Goal: Task Accomplishment & Management: Manage account settings

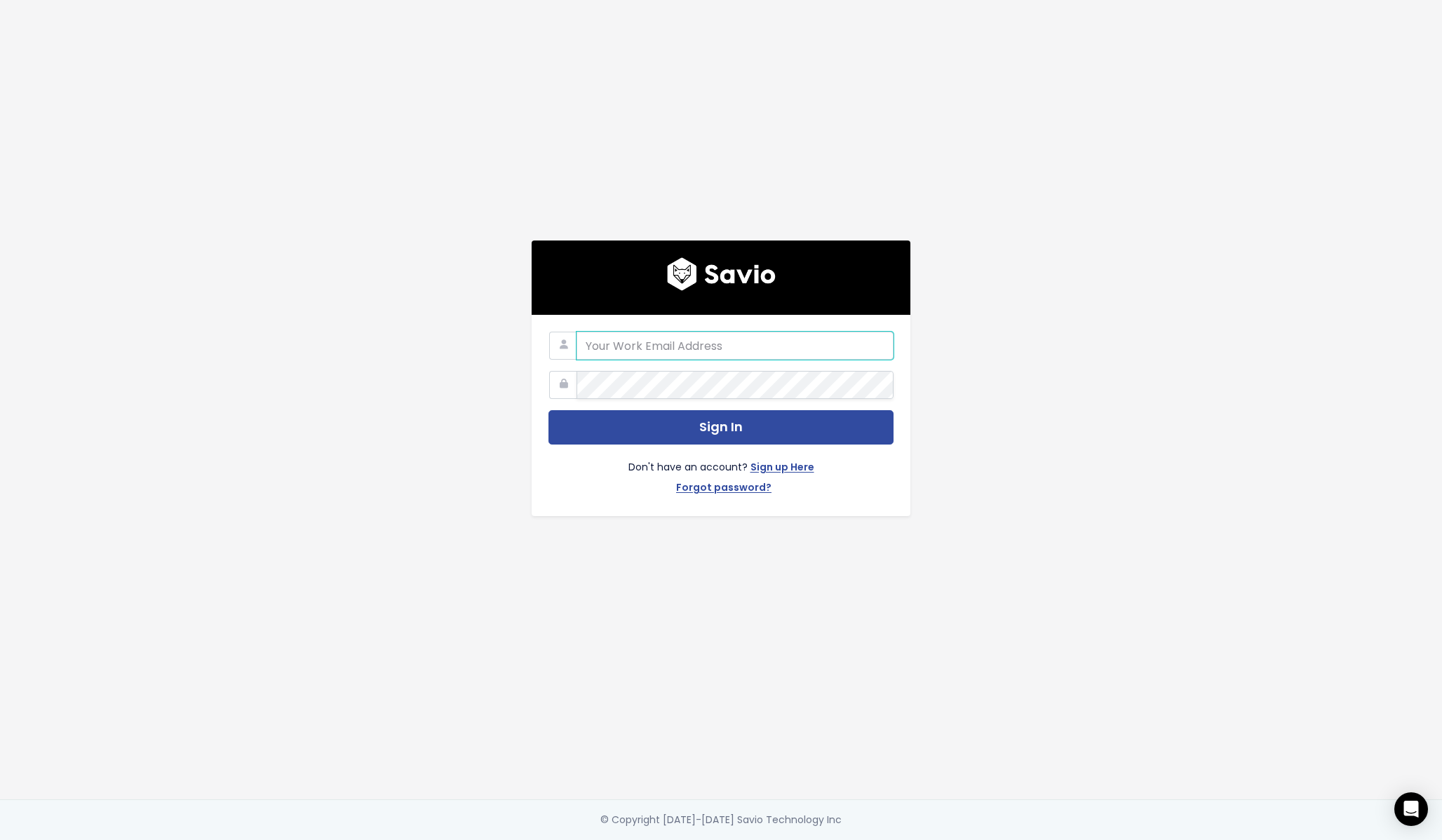
type input "[PERSON_NAME][EMAIL_ADDRESS][DOMAIN_NAME]"
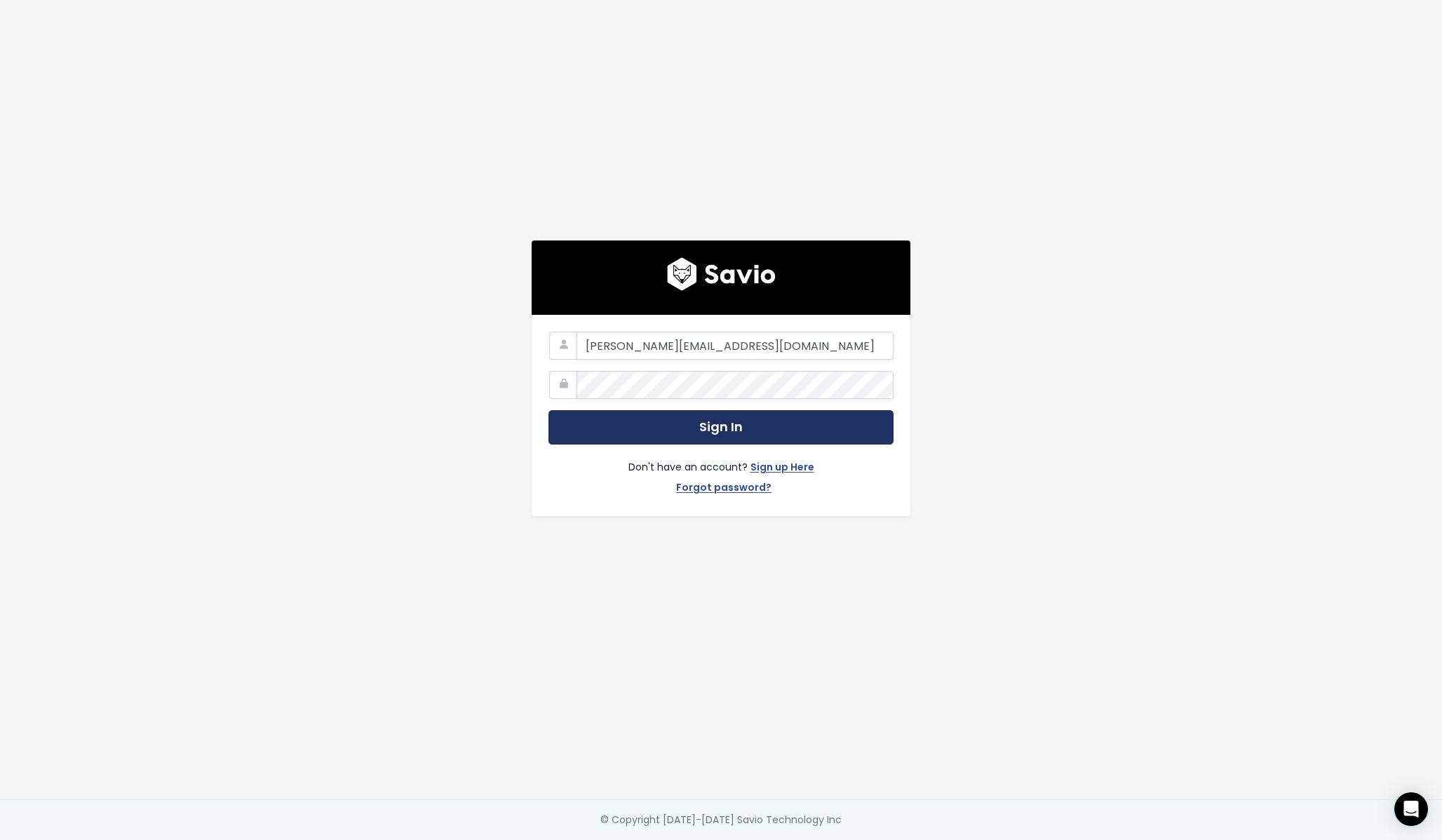
click at [849, 416] on button "Sign In" at bounding box center [721, 427] width 345 height 34
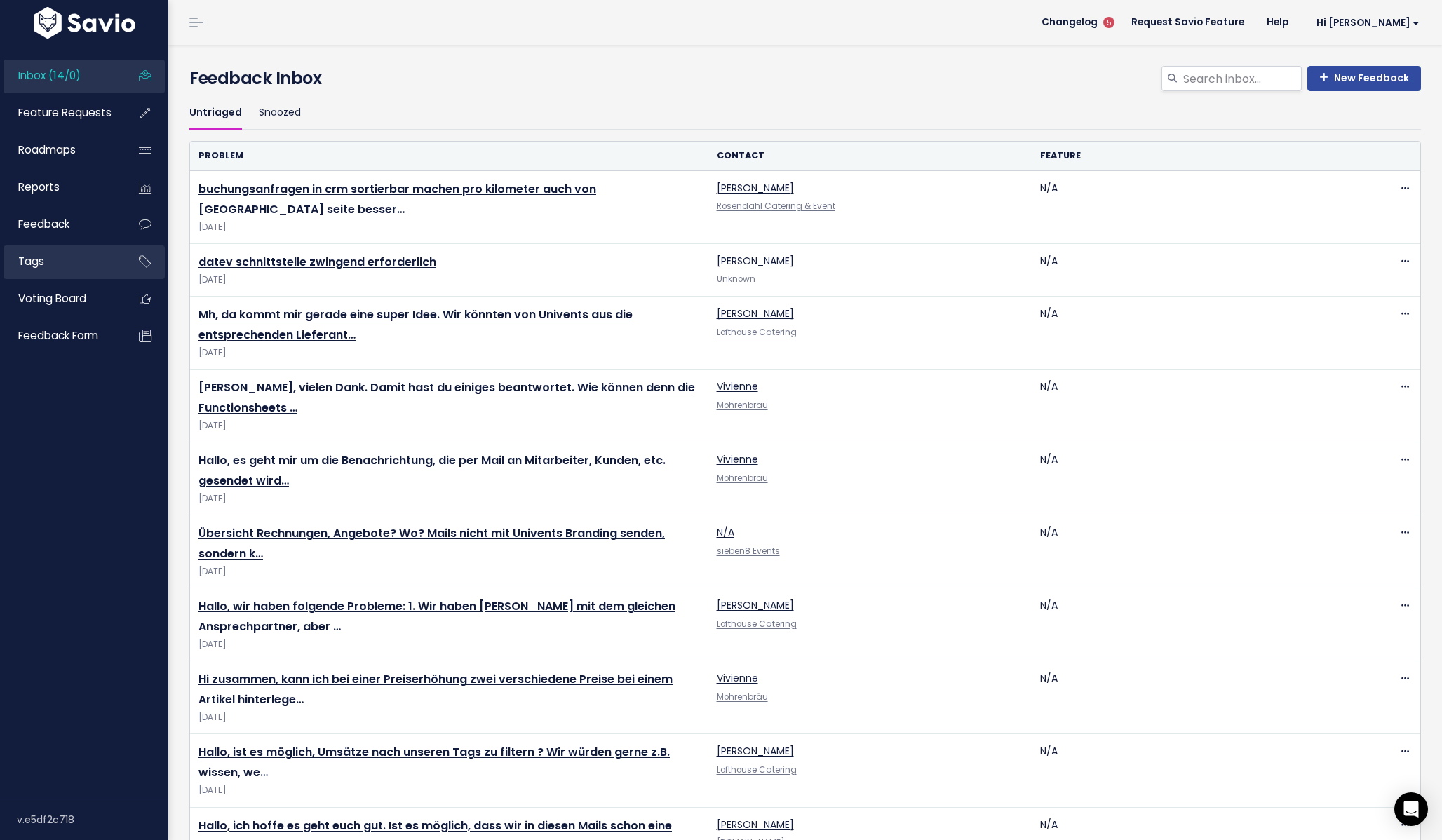
click at [59, 275] on link "Tags" at bounding box center [60, 261] width 113 height 32
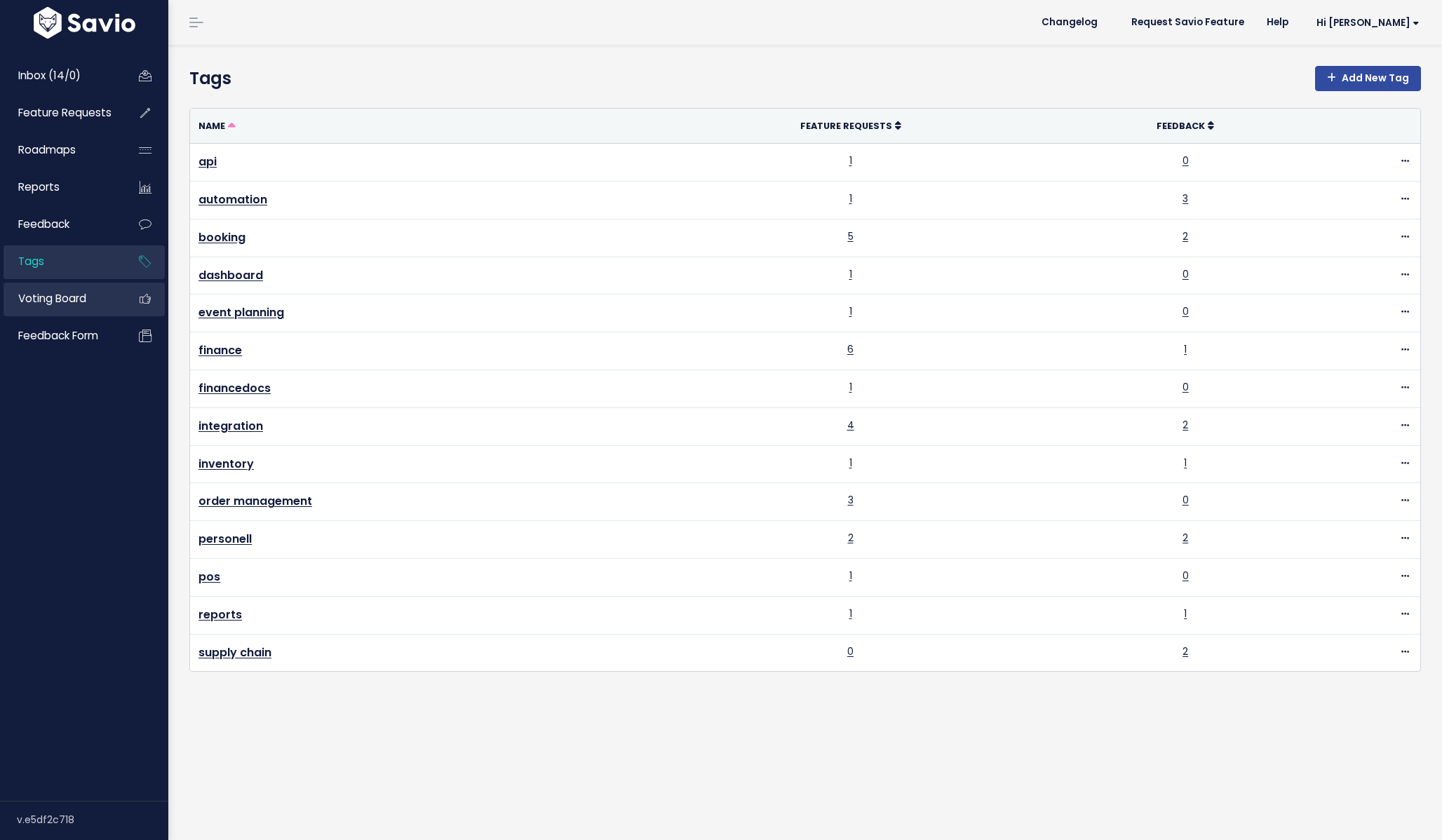
click at [82, 311] on link "Voting Board" at bounding box center [60, 298] width 113 height 32
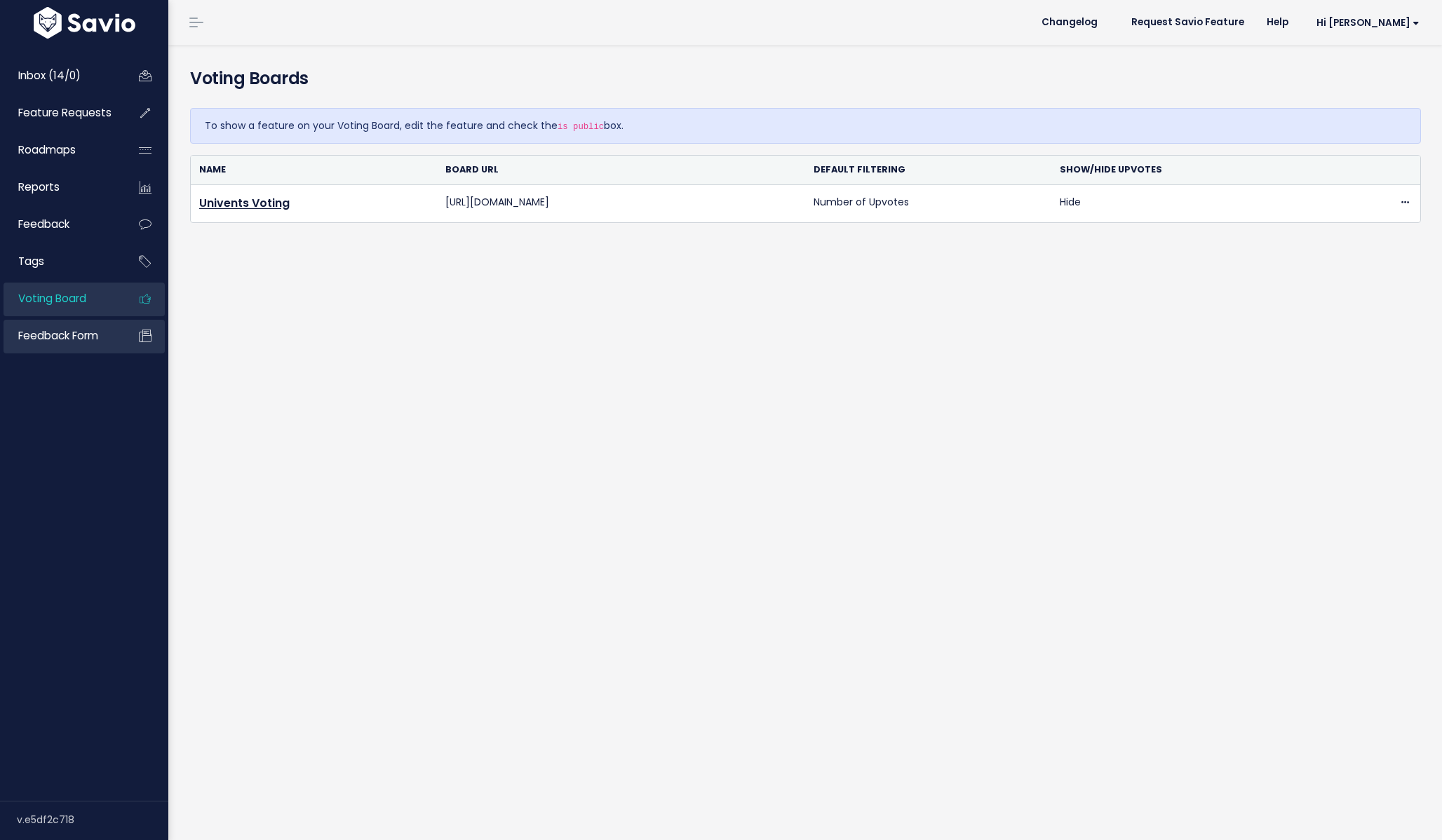
click at [91, 352] on link "Feedback form" at bounding box center [60, 336] width 113 height 32
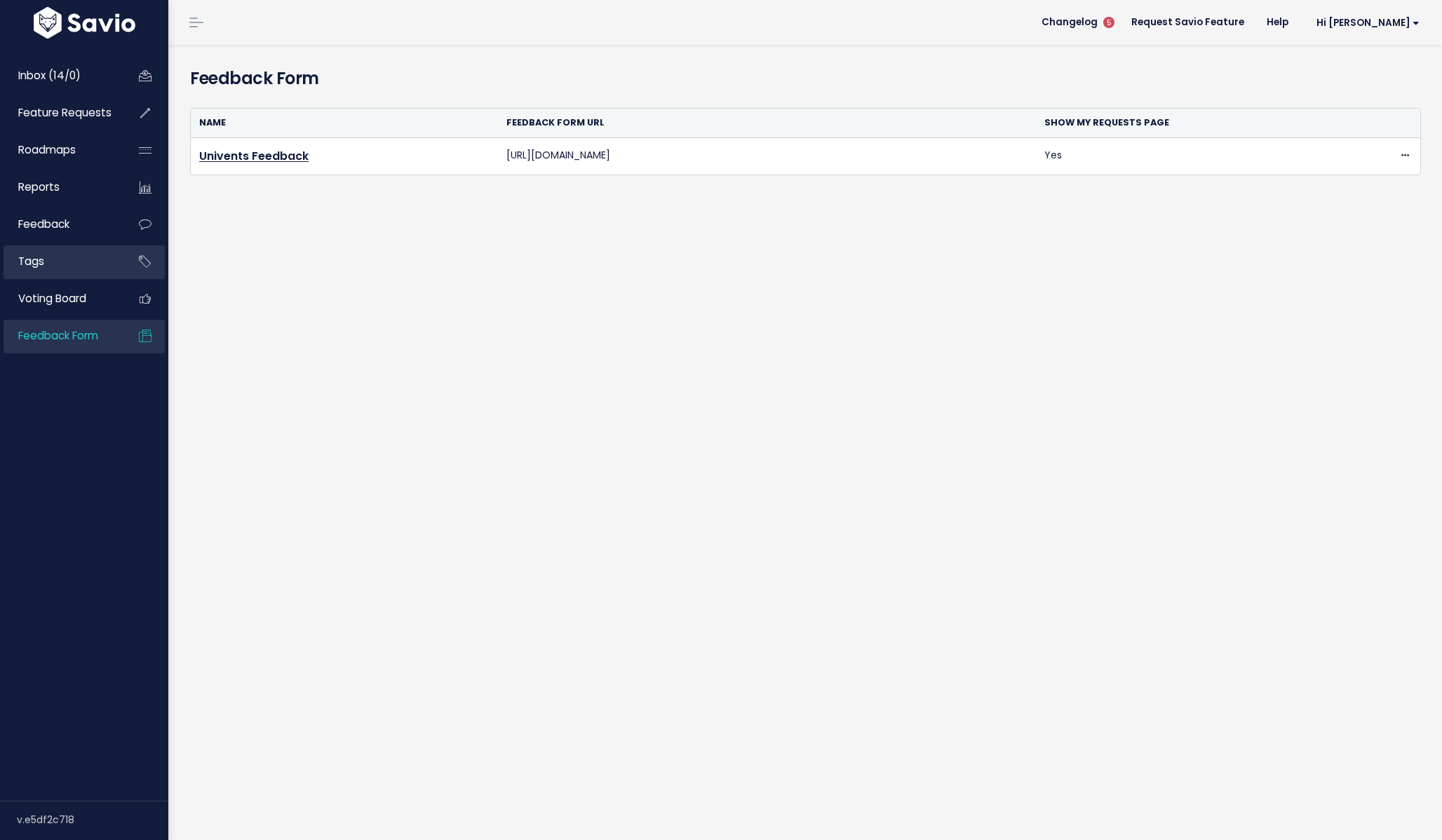
click at [65, 256] on link "Tags" at bounding box center [60, 261] width 113 height 32
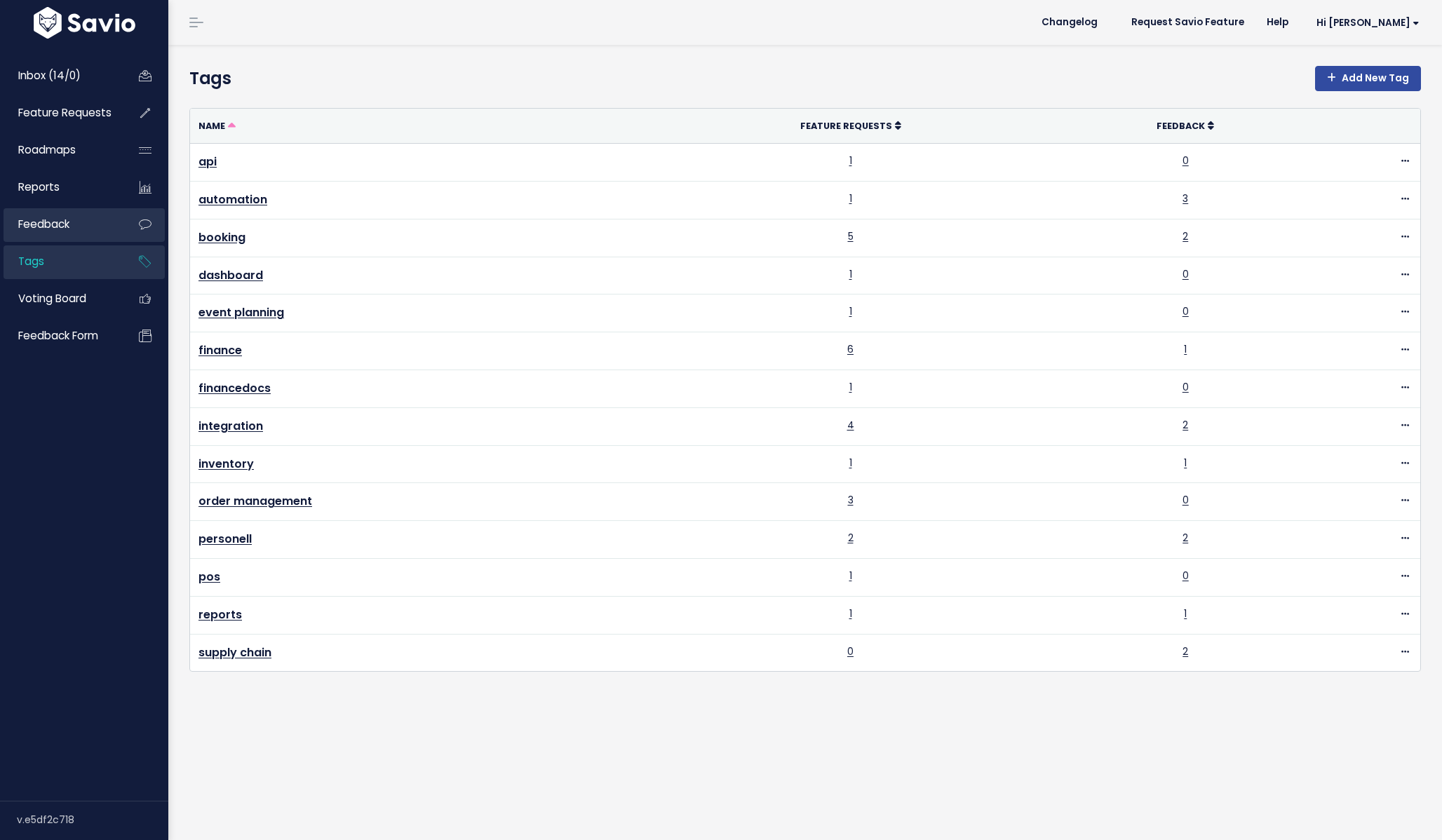
click at [86, 221] on link "Feedback" at bounding box center [60, 224] width 113 height 32
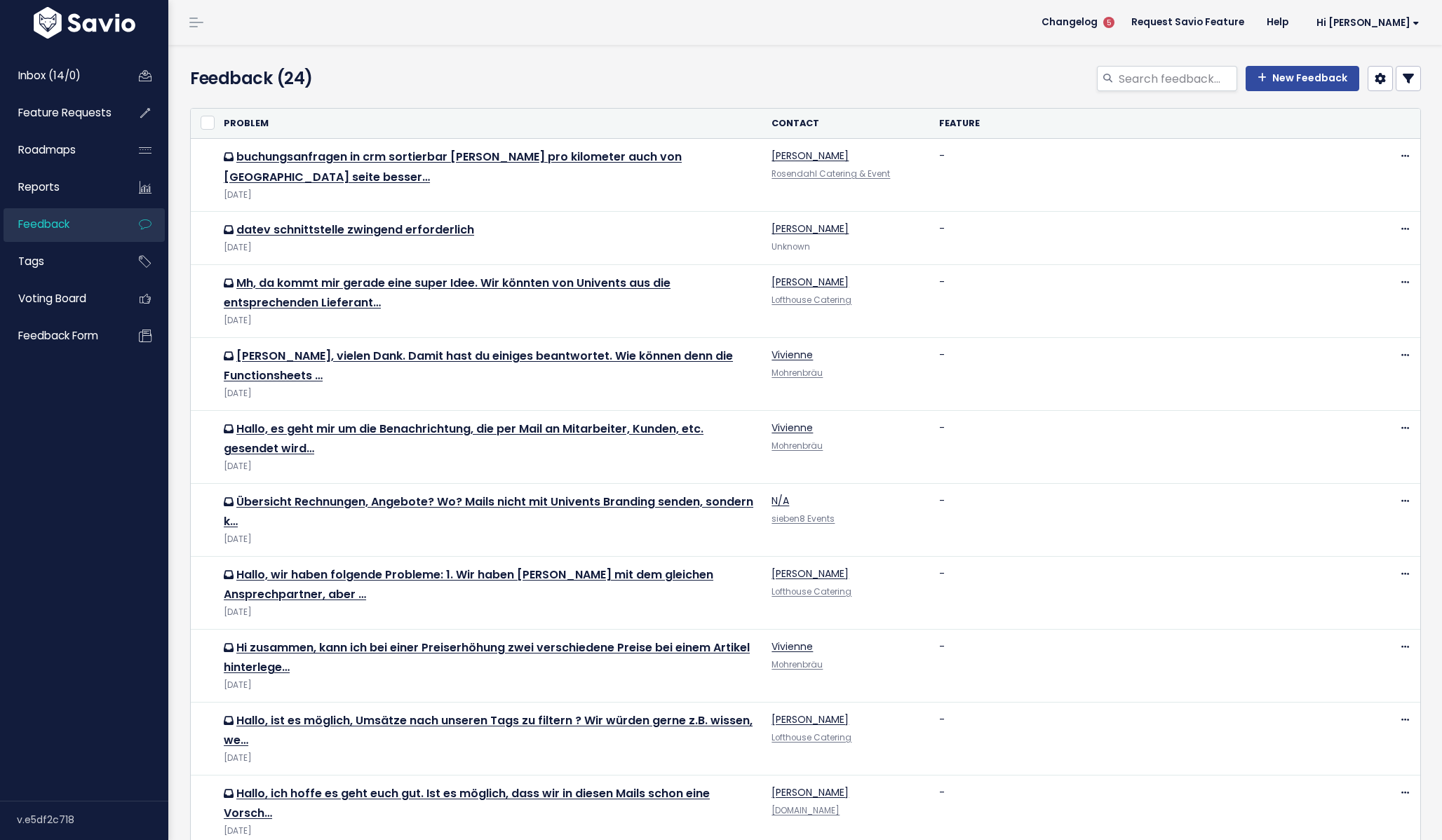
click at [1405, 5] on li "Hi [PERSON_NAME] Vault Settings My Settings Integrations Manage Users Billing A…" at bounding box center [1365, 22] width 131 height 39
click at [1400, 31] on link "Hi [PERSON_NAME]" at bounding box center [1365, 23] width 131 height 22
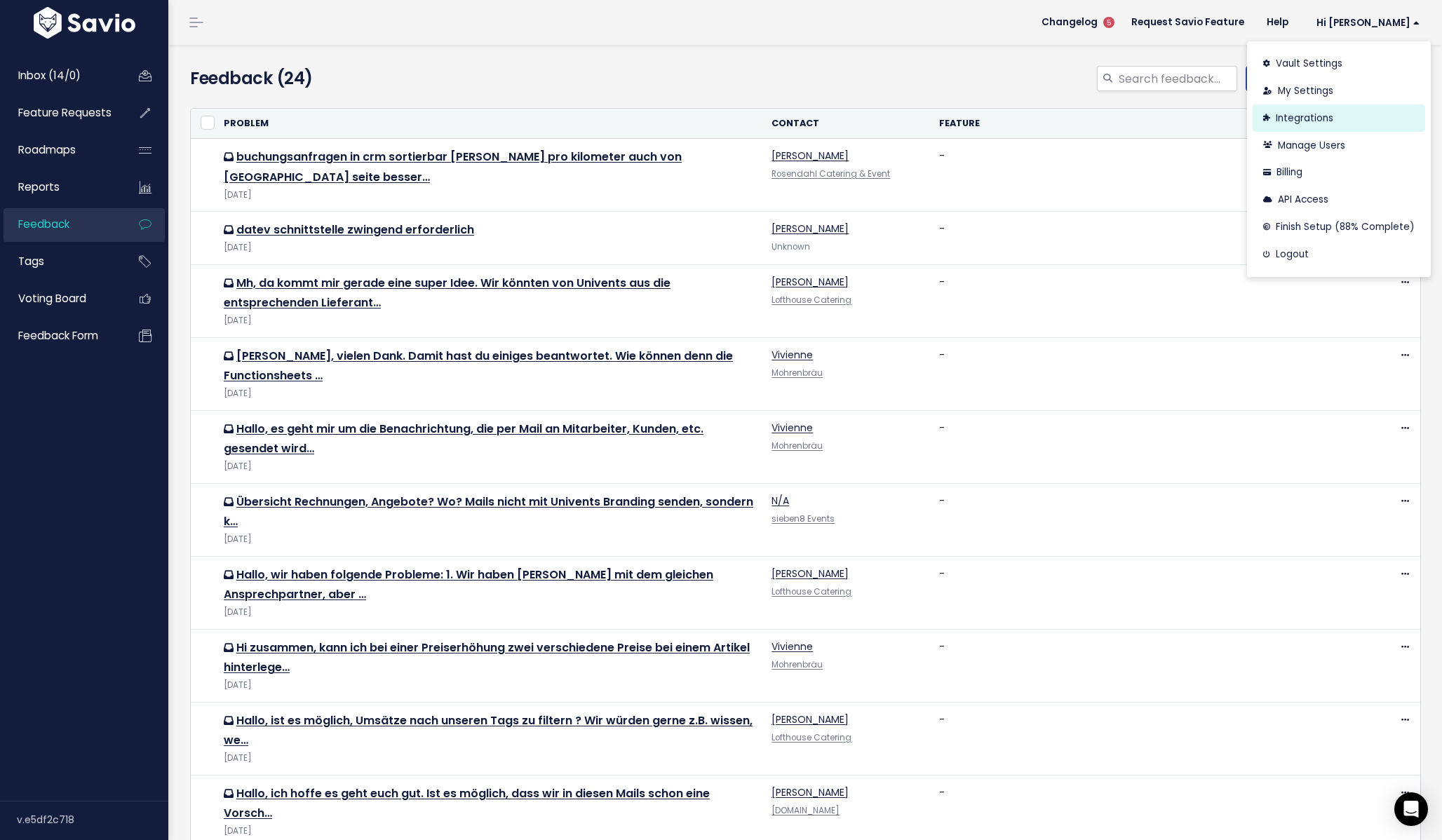
click at [1309, 121] on link "Integrations" at bounding box center [1338, 118] width 172 height 28
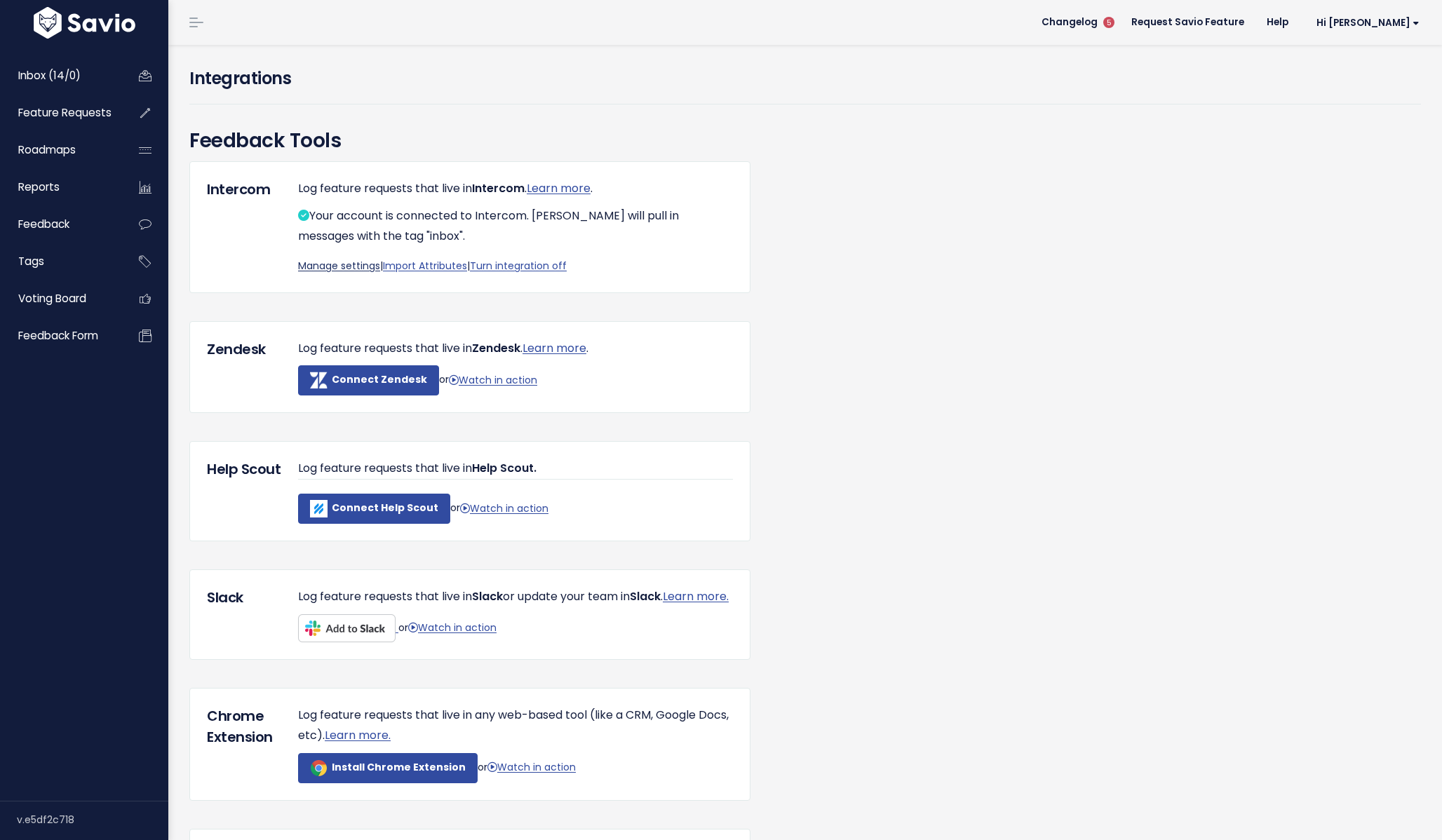
click at [359, 267] on link "Manage settings" at bounding box center [339, 266] width 82 height 14
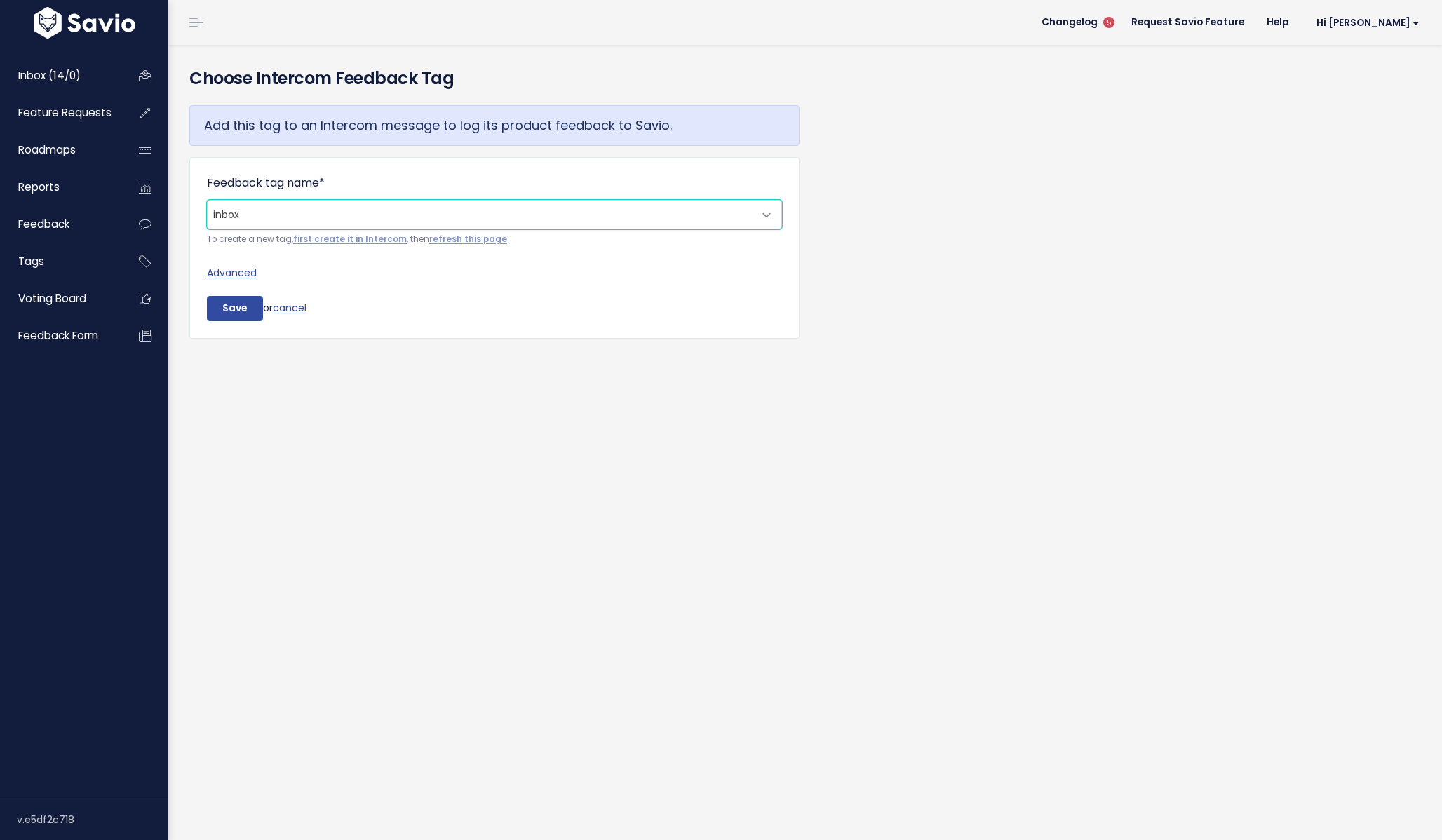
click at [278, 225] on span "inbox" at bounding box center [480, 215] width 546 height 28
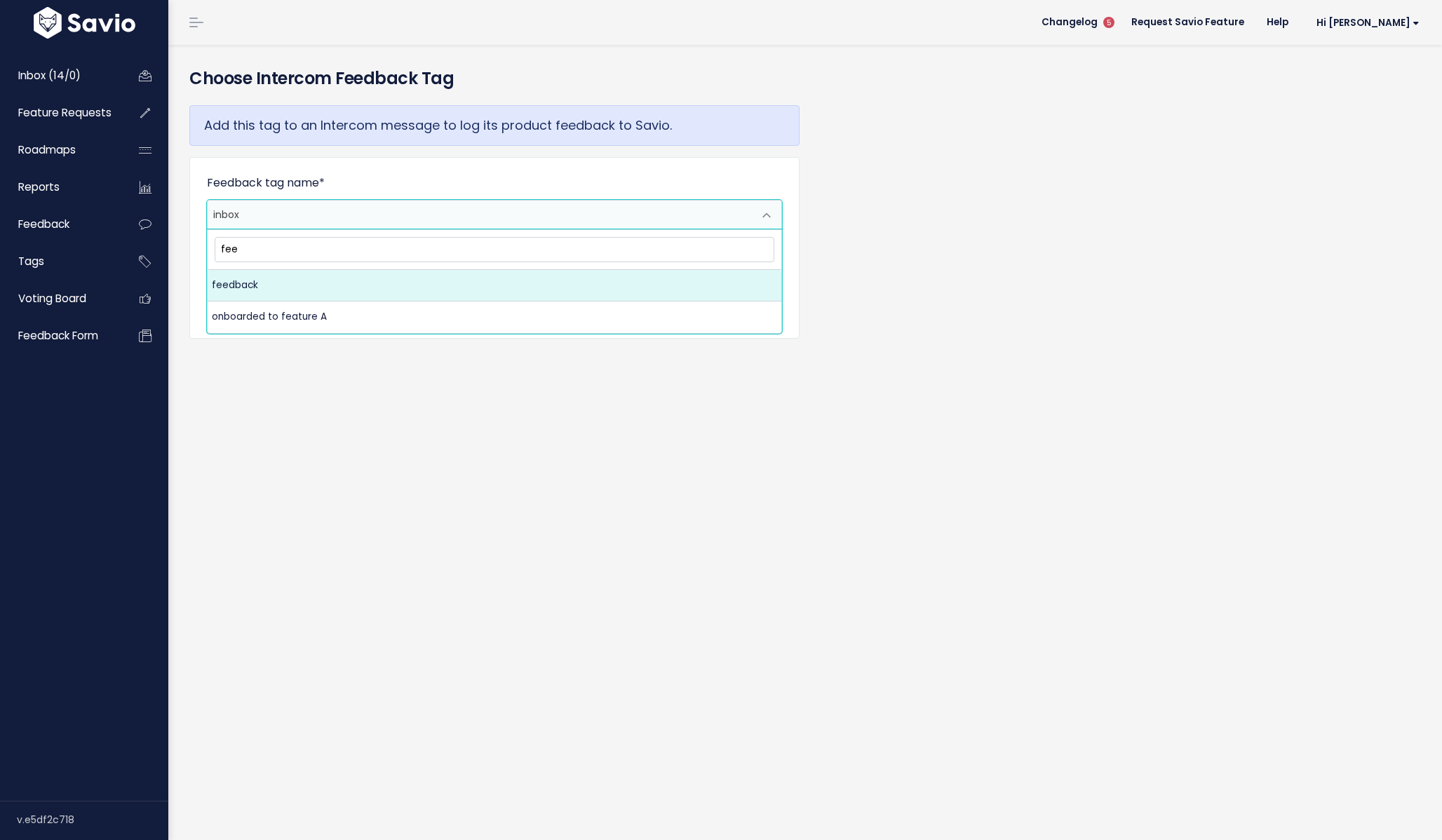
type input "feed"
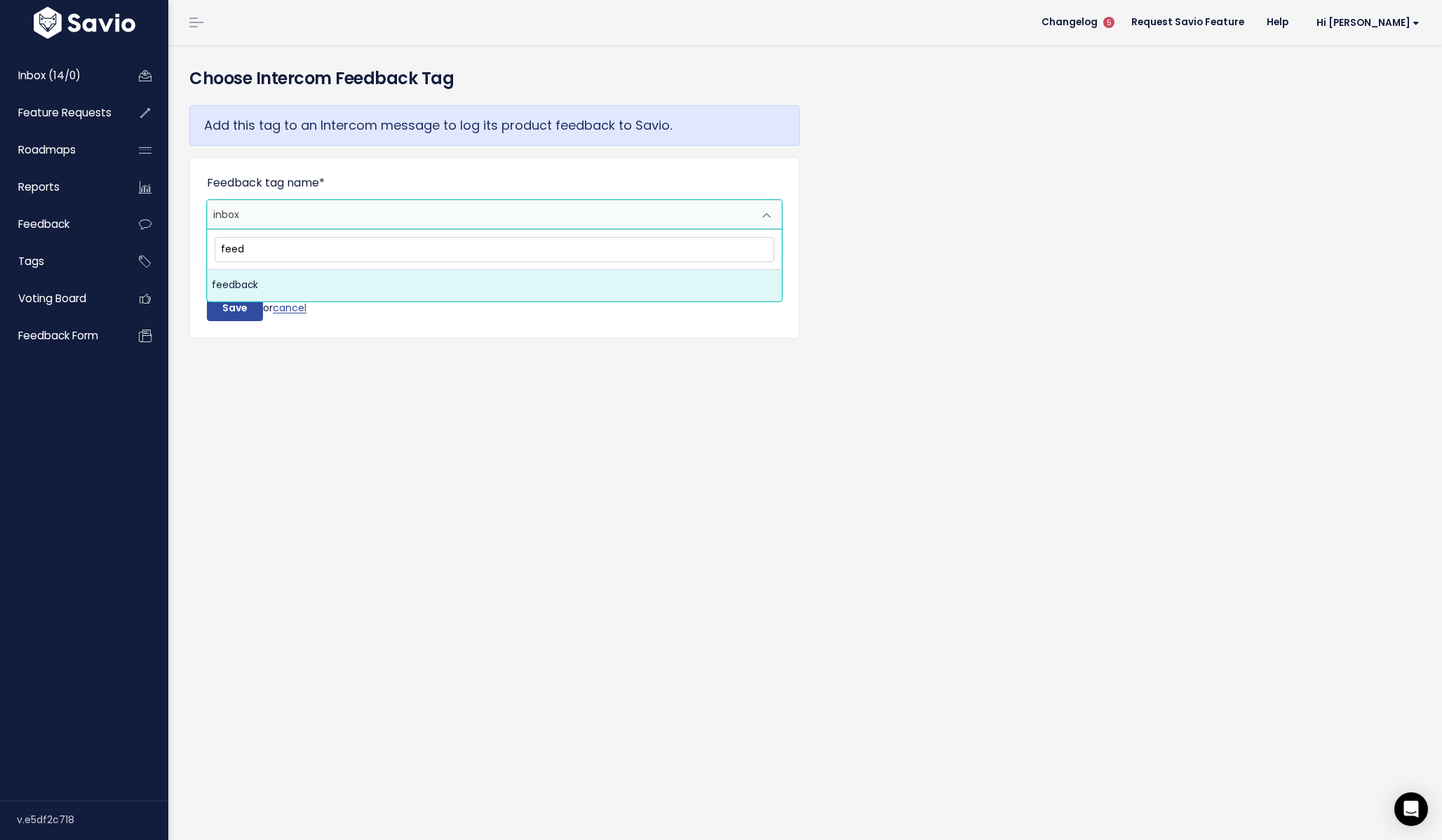
select select "feedback"
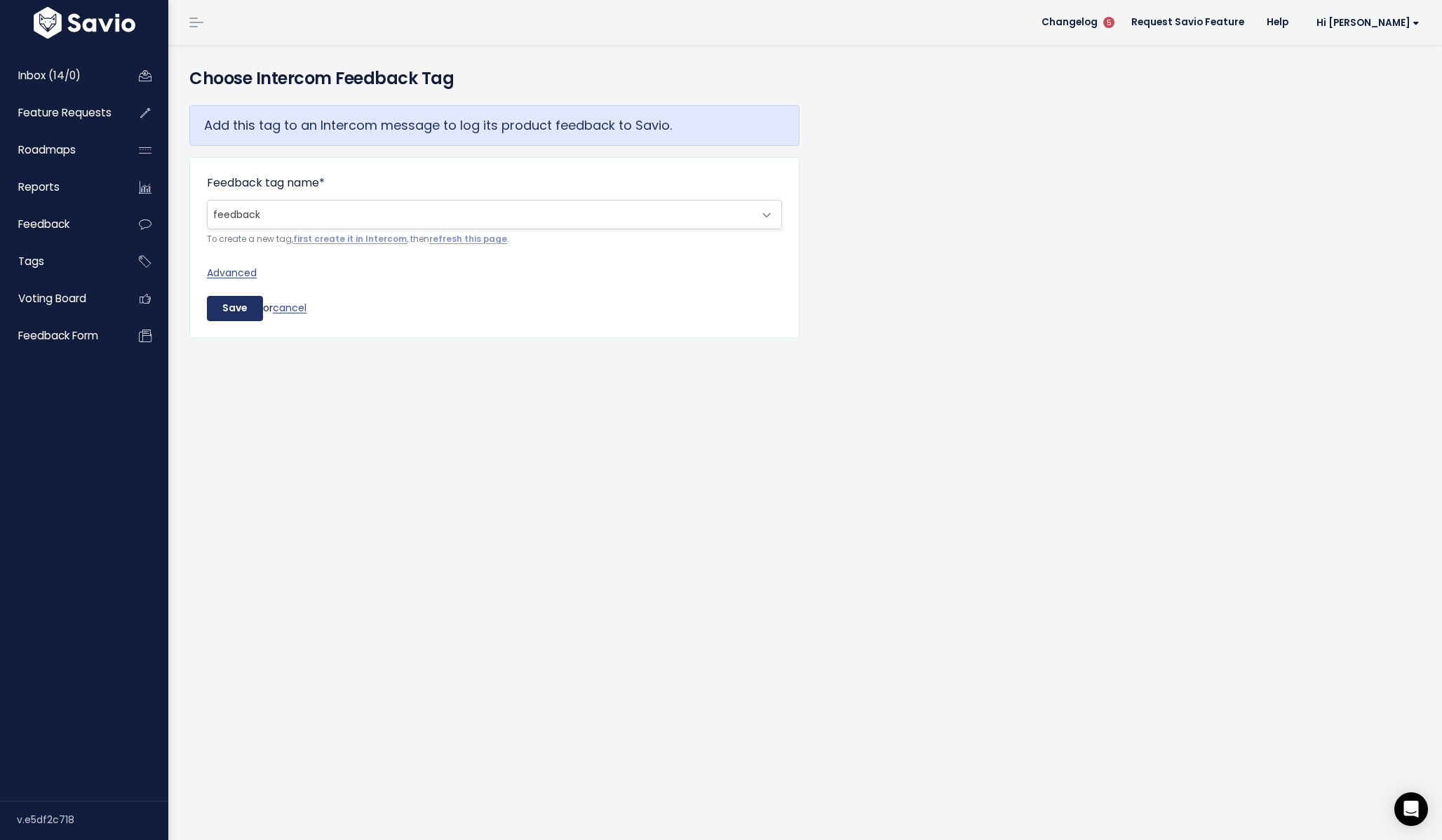
click at [237, 319] on input "Save" at bounding box center [235, 309] width 56 height 26
